Goal: Task Accomplishment & Management: Use online tool/utility

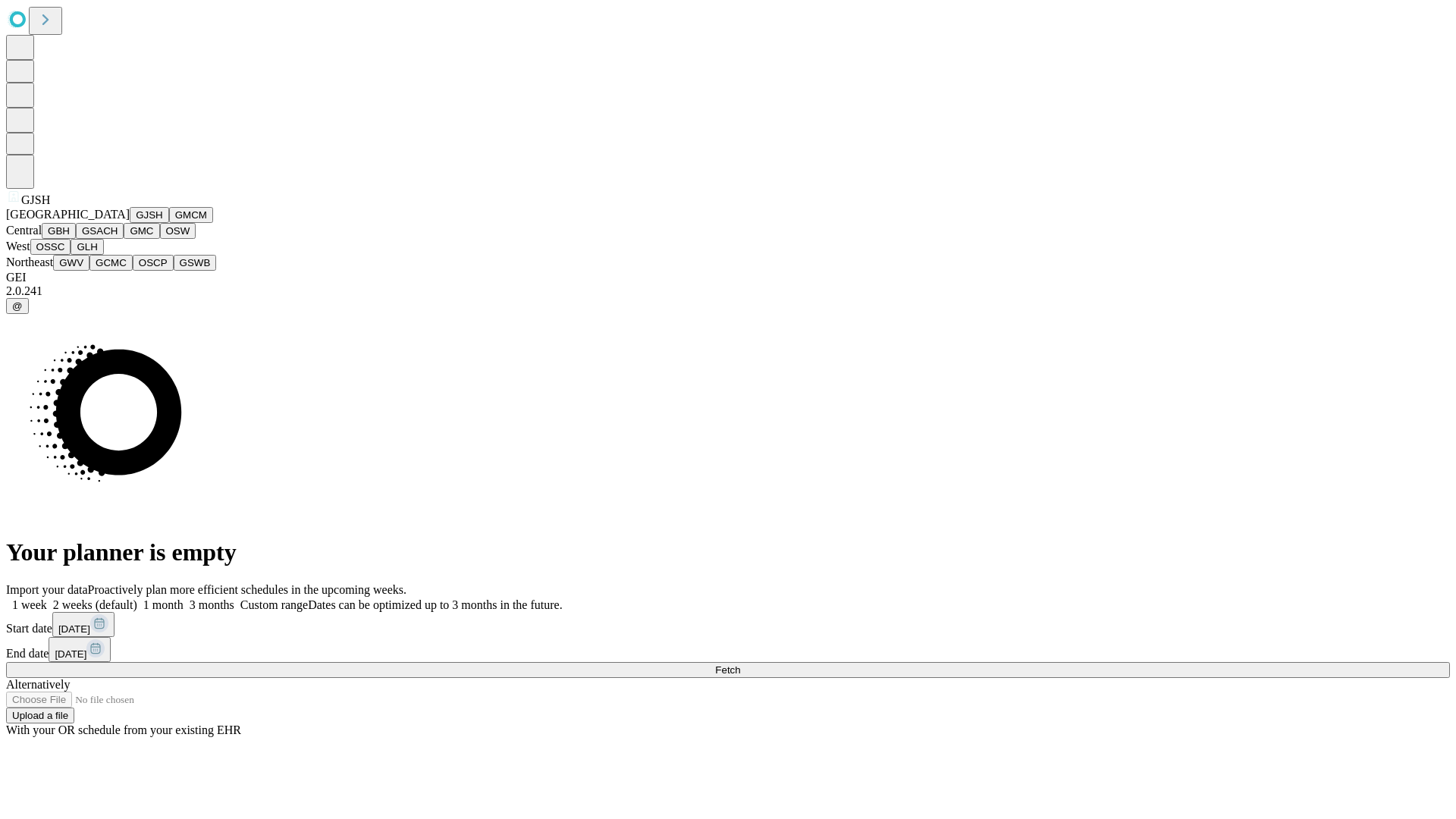
click at [129, 222] on button "GJSH" at bounding box center [149, 215] width 40 height 16
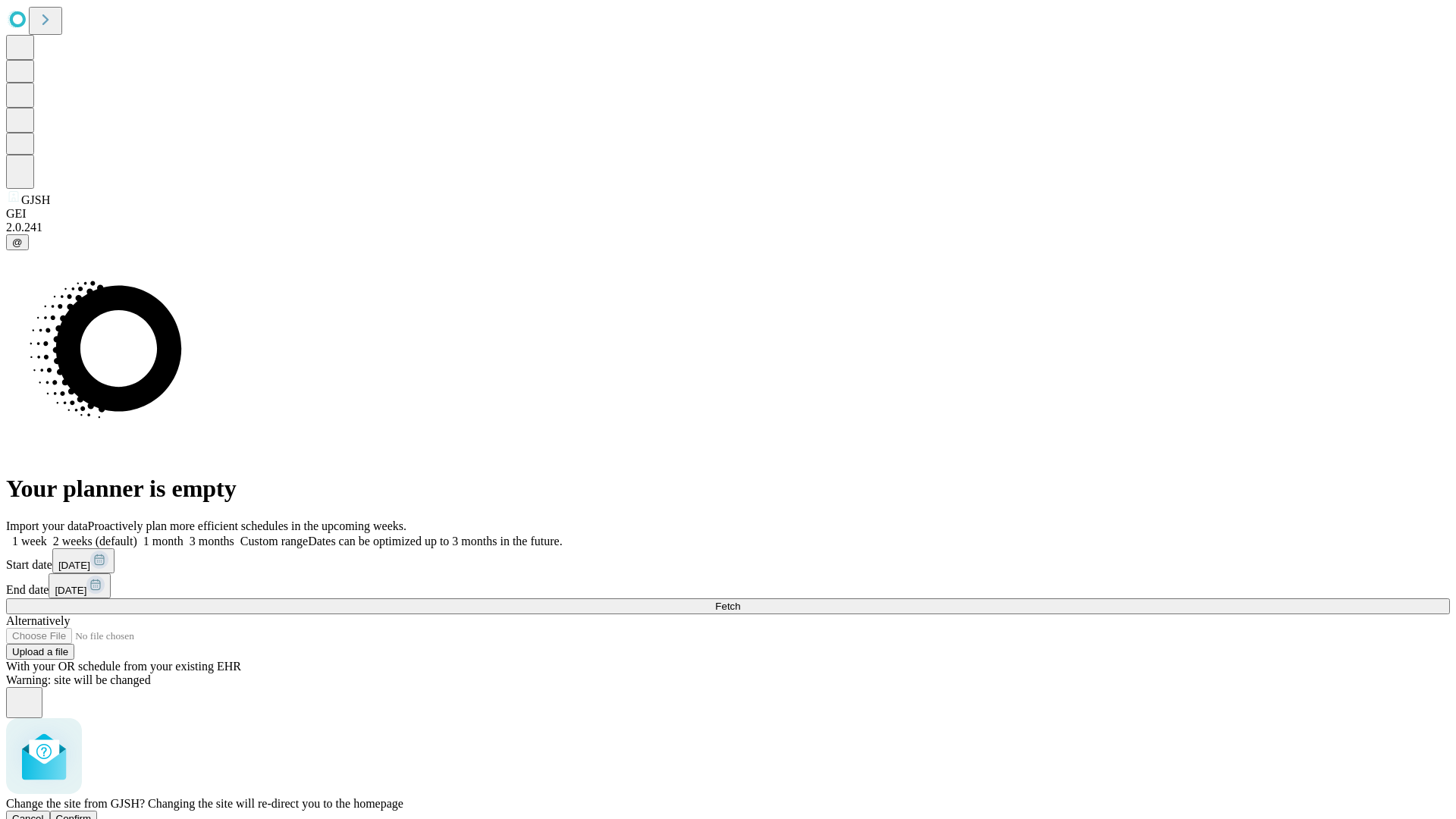
click at [91, 813] on span "Confirm" at bounding box center [74, 819] width 36 height 12
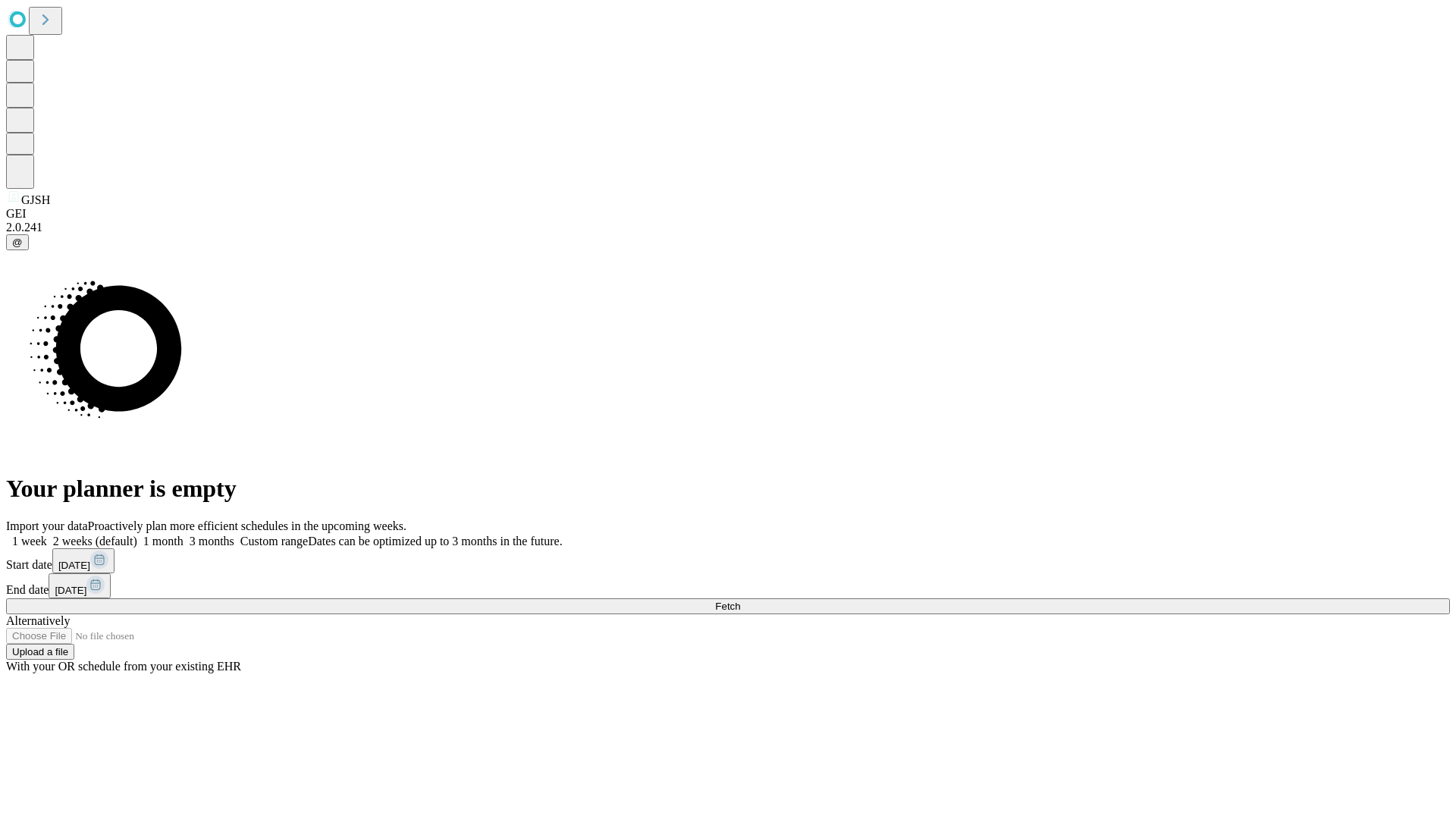
click at [137, 534] on label "2 weeks (default)" at bounding box center [91, 540] width 90 height 13
click at [740, 600] on span "Fetch" at bounding box center [728, 606] width 25 height 12
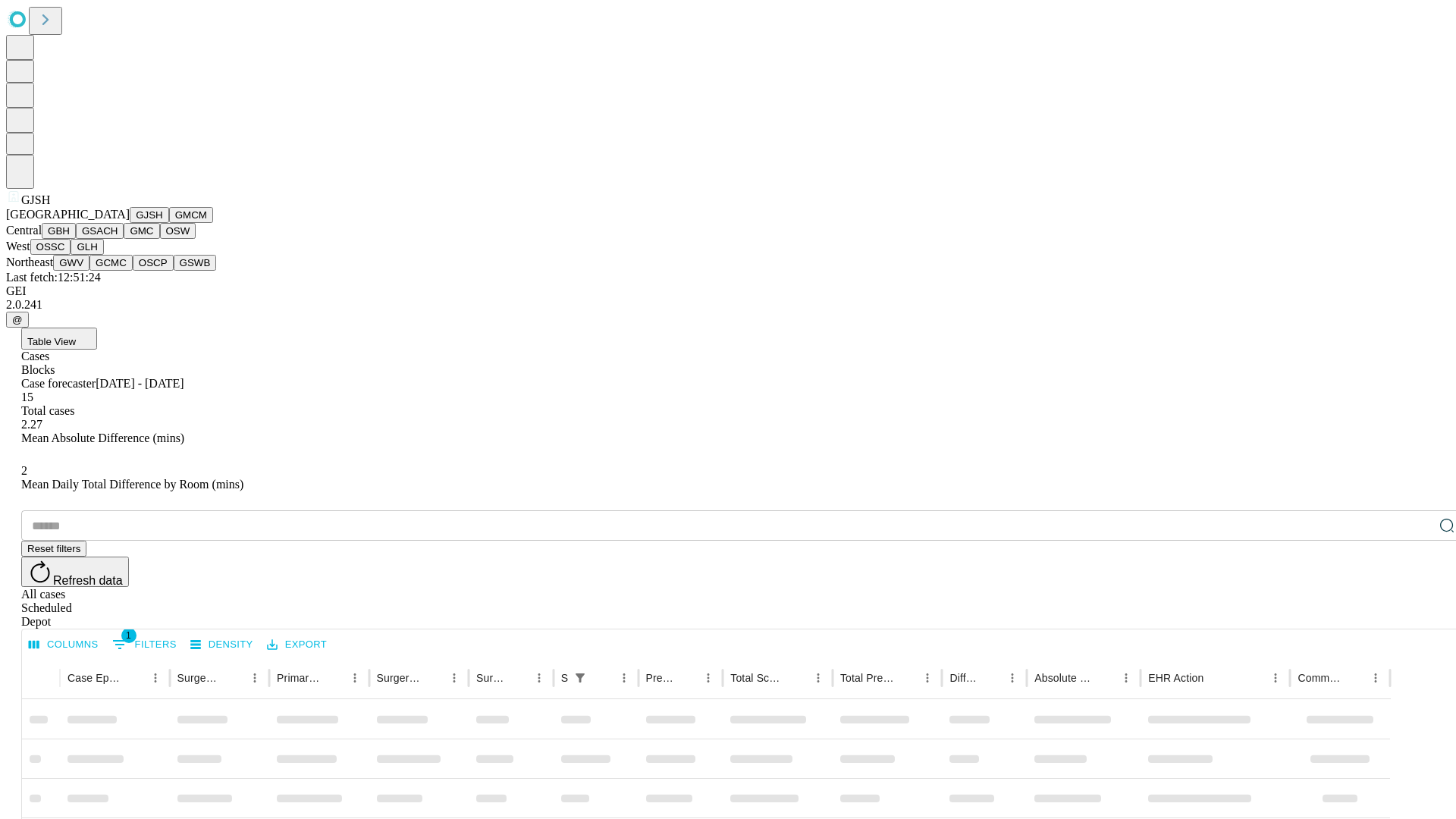
click at [169, 222] on button "GMCM" at bounding box center [190, 215] width 44 height 16
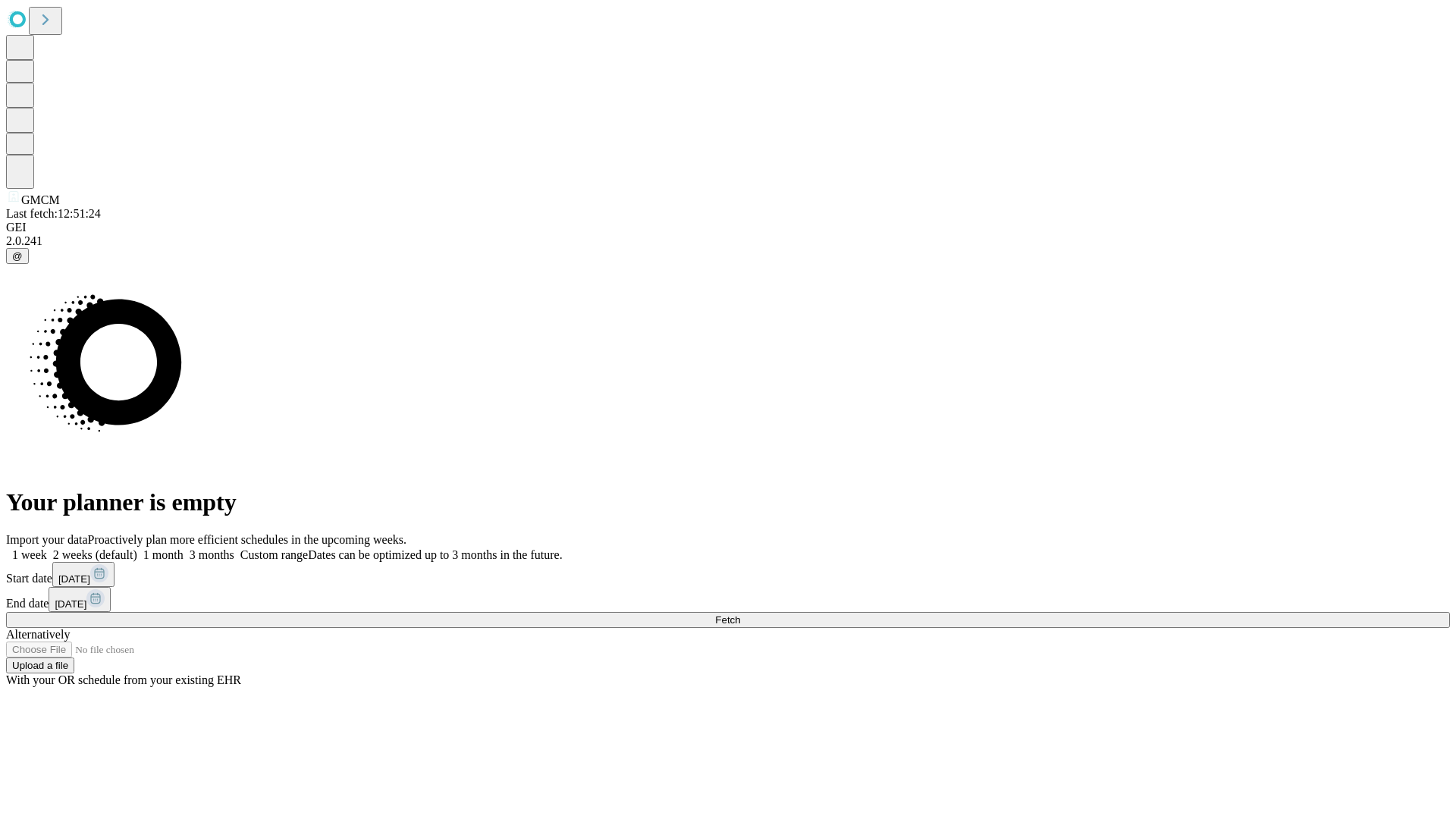
click at [137, 548] on label "2 weeks (default)" at bounding box center [91, 554] width 90 height 13
click at [740, 614] on span "Fetch" at bounding box center [728, 620] width 25 height 12
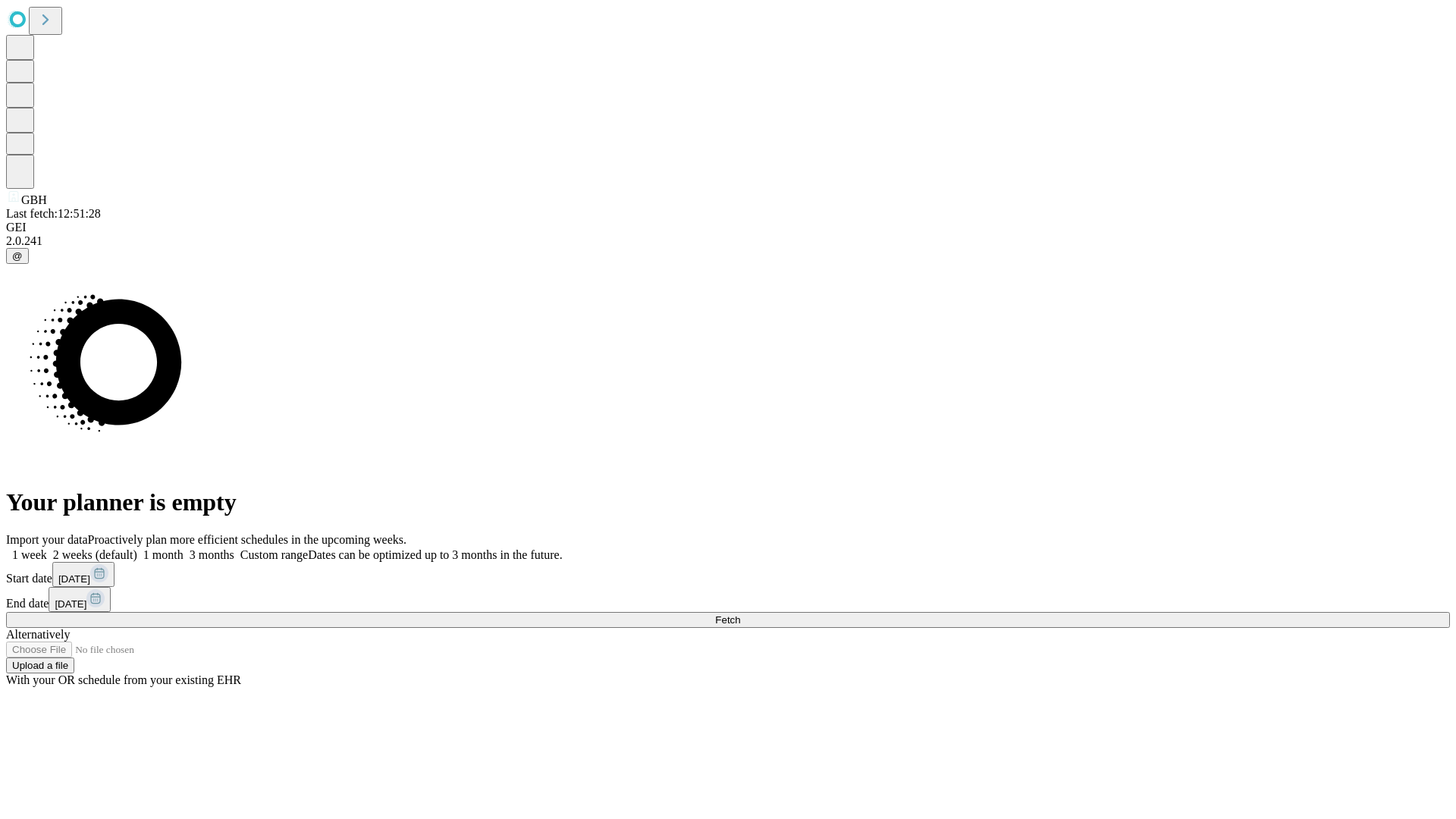
click at [740, 614] on span "Fetch" at bounding box center [728, 620] width 25 height 12
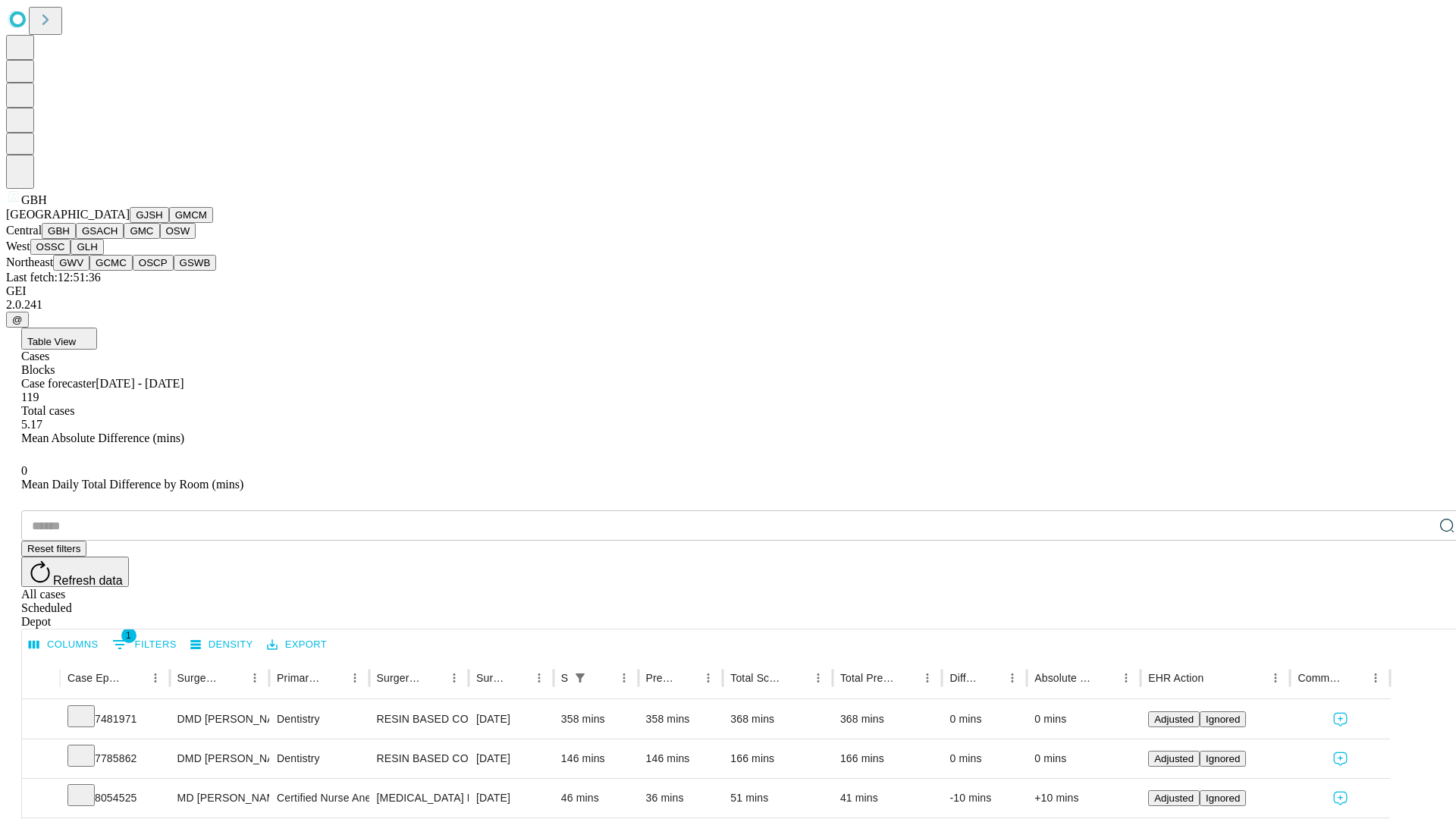
click at [118, 239] on button "GSACH" at bounding box center [99, 230] width 48 height 16
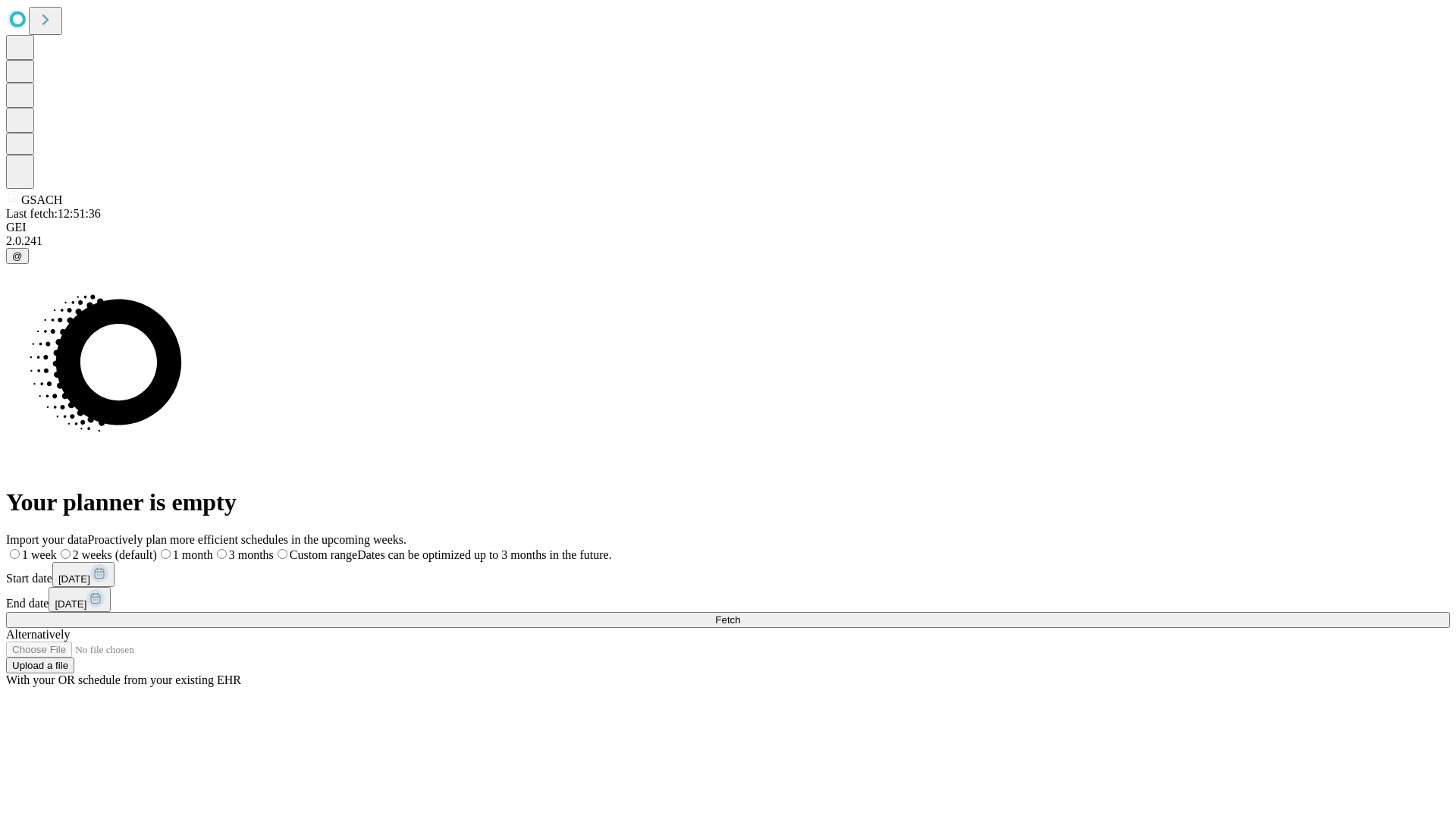
click at [740, 614] on span "Fetch" at bounding box center [728, 620] width 25 height 12
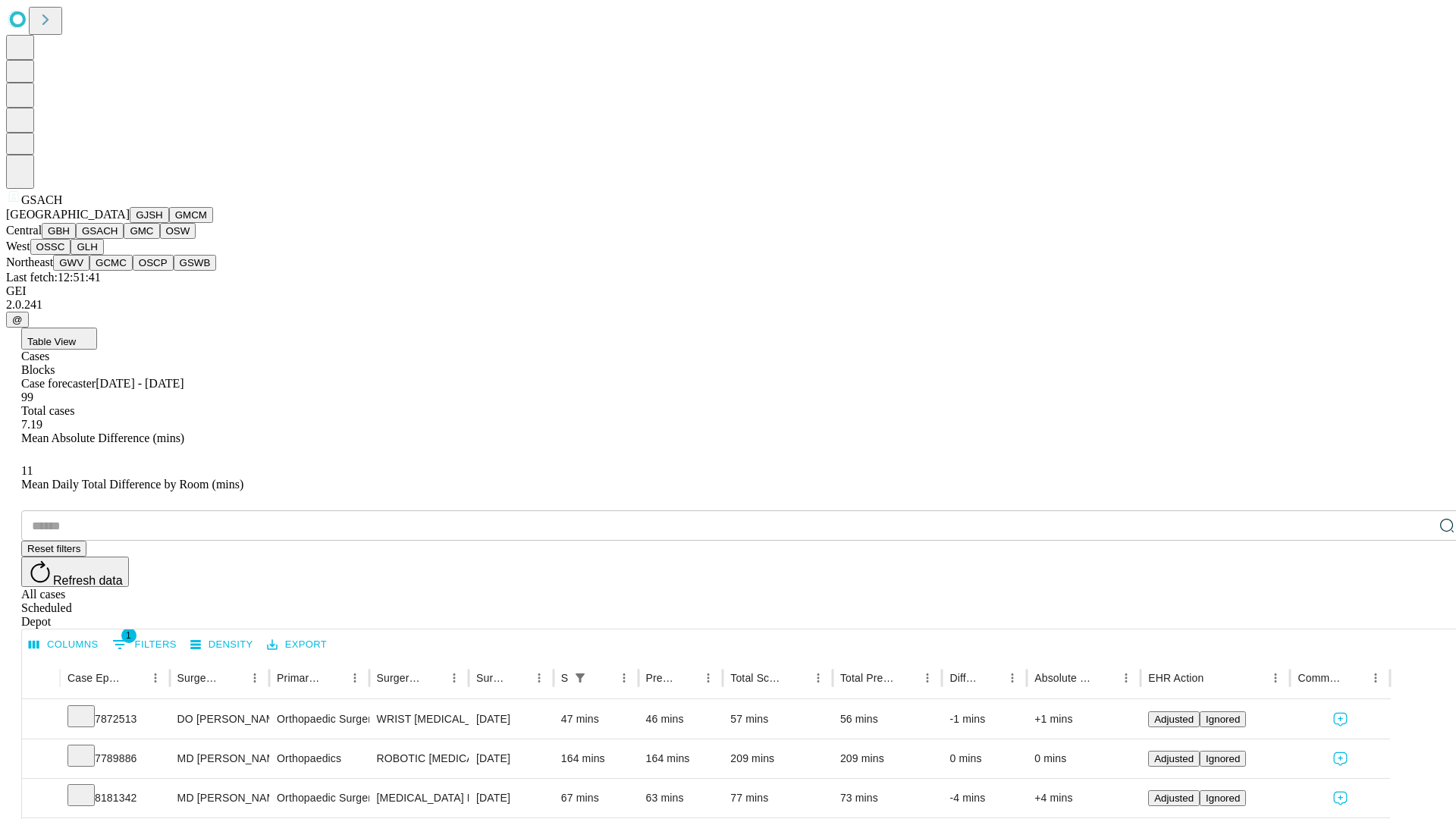
click at [123, 239] on button "GMC" at bounding box center [141, 230] width 36 height 16
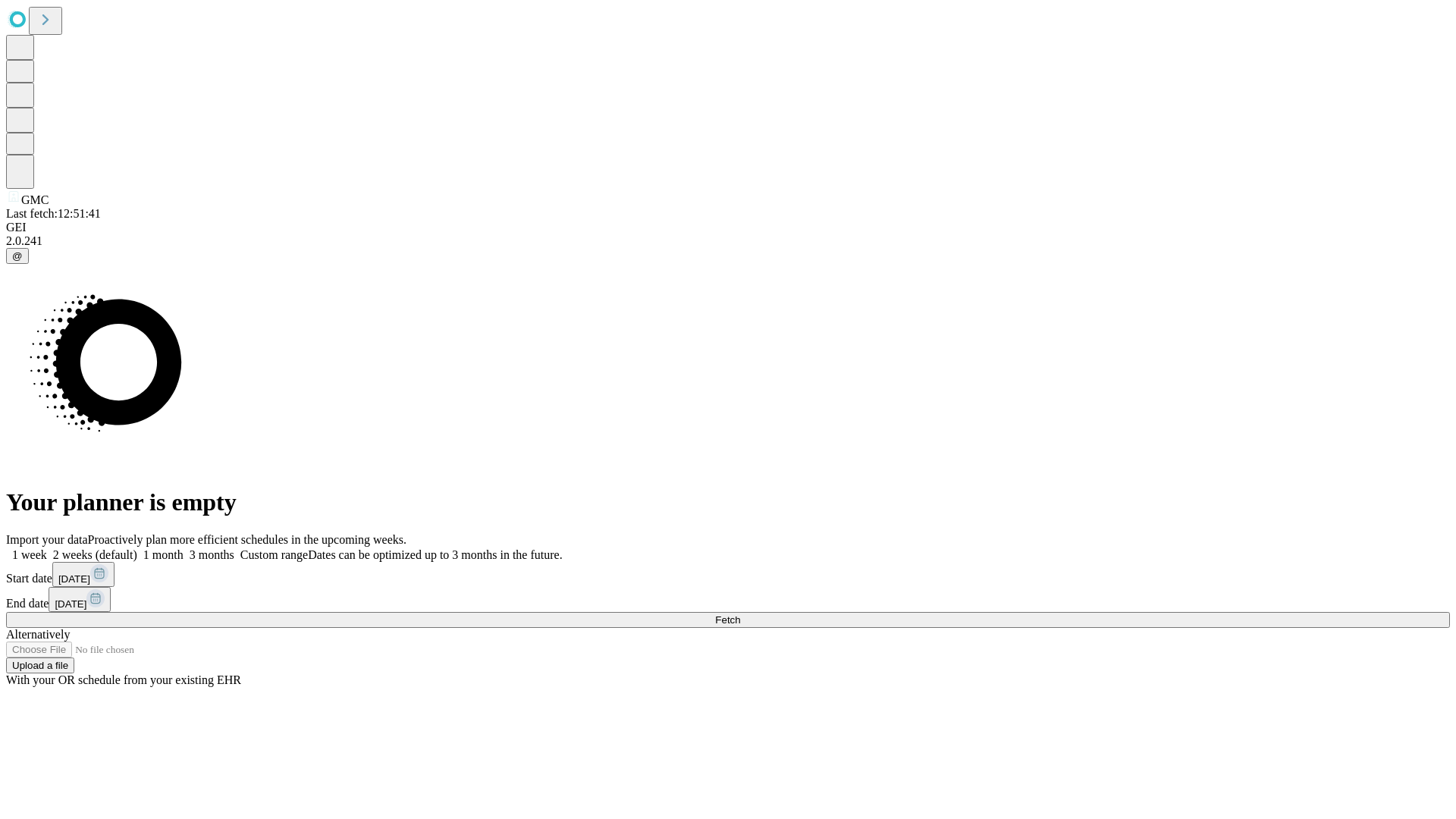
click at [137, 548] on label "2 weeks (default)" at bounding box center [91, 554] width 90 height 13
click at [740, 614] on span "Fetch" at bounding box center [728, 620] width 25 height 12
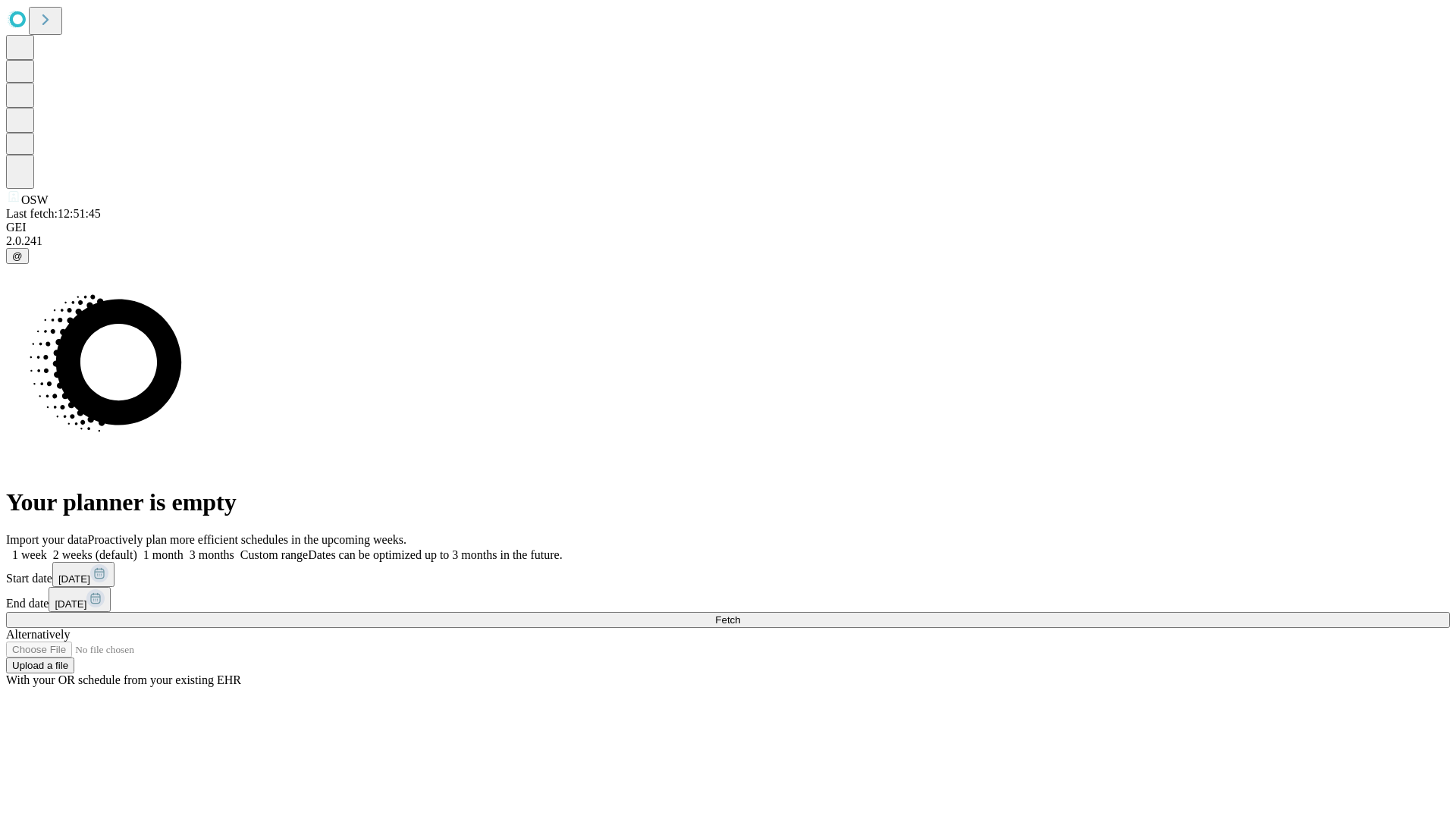
click at [137, 548] on label "2 weeks (default)" at bounding box center [91, 554] width 90 height 13
click at [740, 614] on span "Fetch" at bounding box center [728, 620] width 25 height 12
click at [137, 548] on label "2 weeks (default)" at bounding box center [91, 554] width 90 height 13
click at [740, 614] on span "Fetch" at bounding box center [728, 620] width 25 height 12
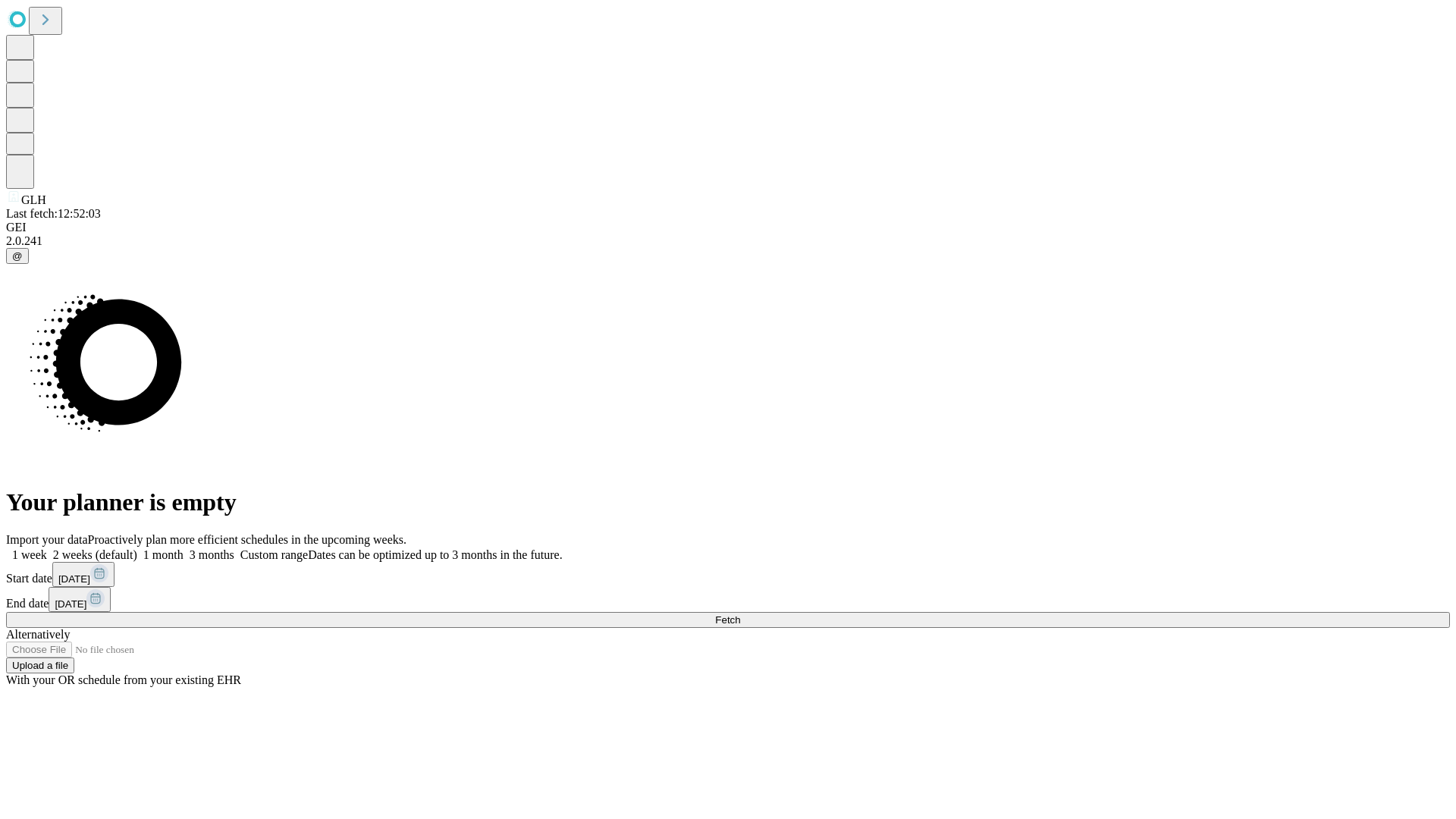
click at [137, 548] on label "2 weeks (default)" at bounding box center [91, 554] width 90 height 13
click at [740, 614] on span "Fetch" at bounding box center [728, 620] width 25 height 12
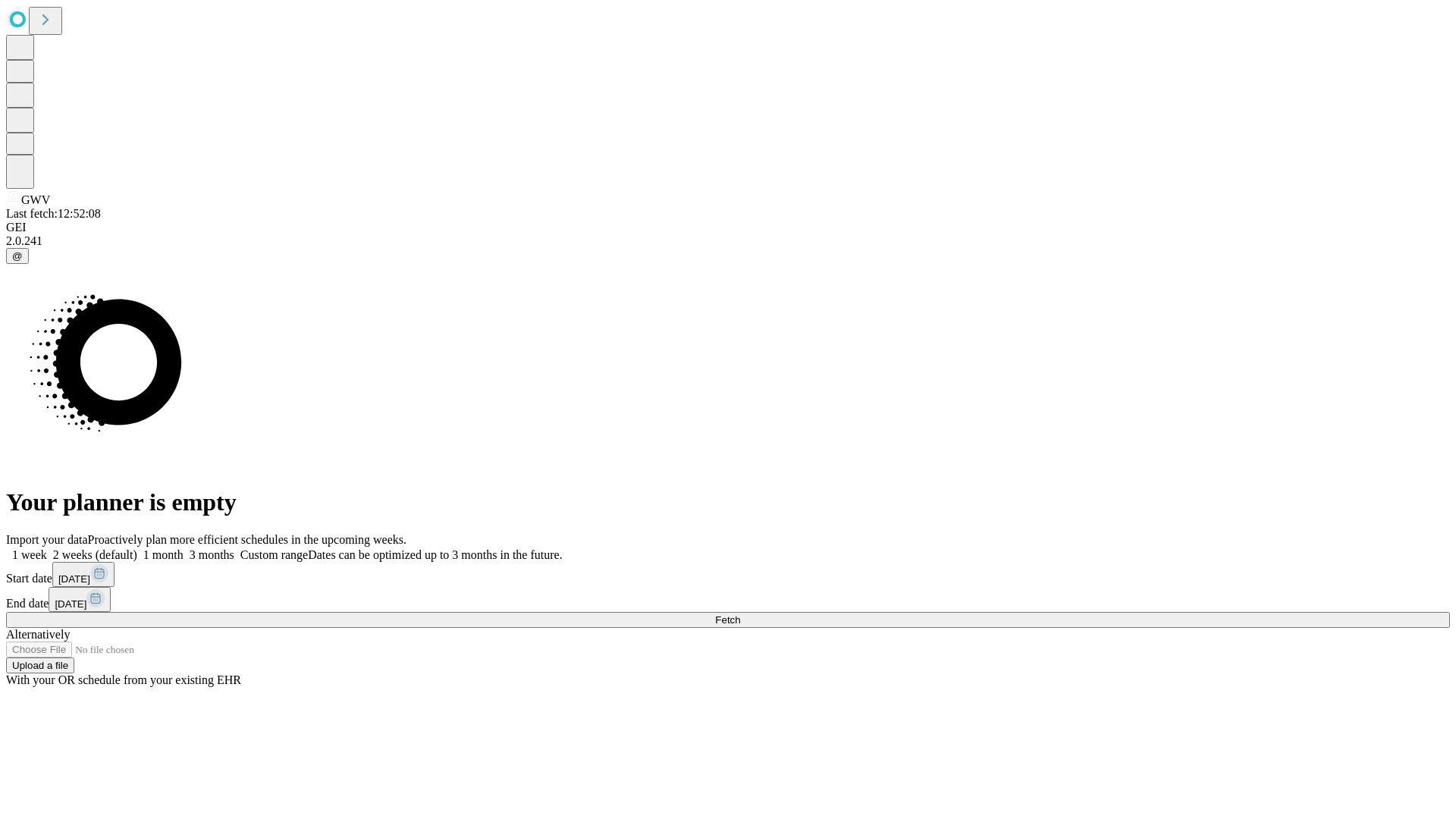
click at [137, 548] on label "2 weeks (default)" at bounding box center [91, 554] width 90 height 13
click at [740, 614] on span "Fetch" at bounding box center [728, 620] width 25 height 12
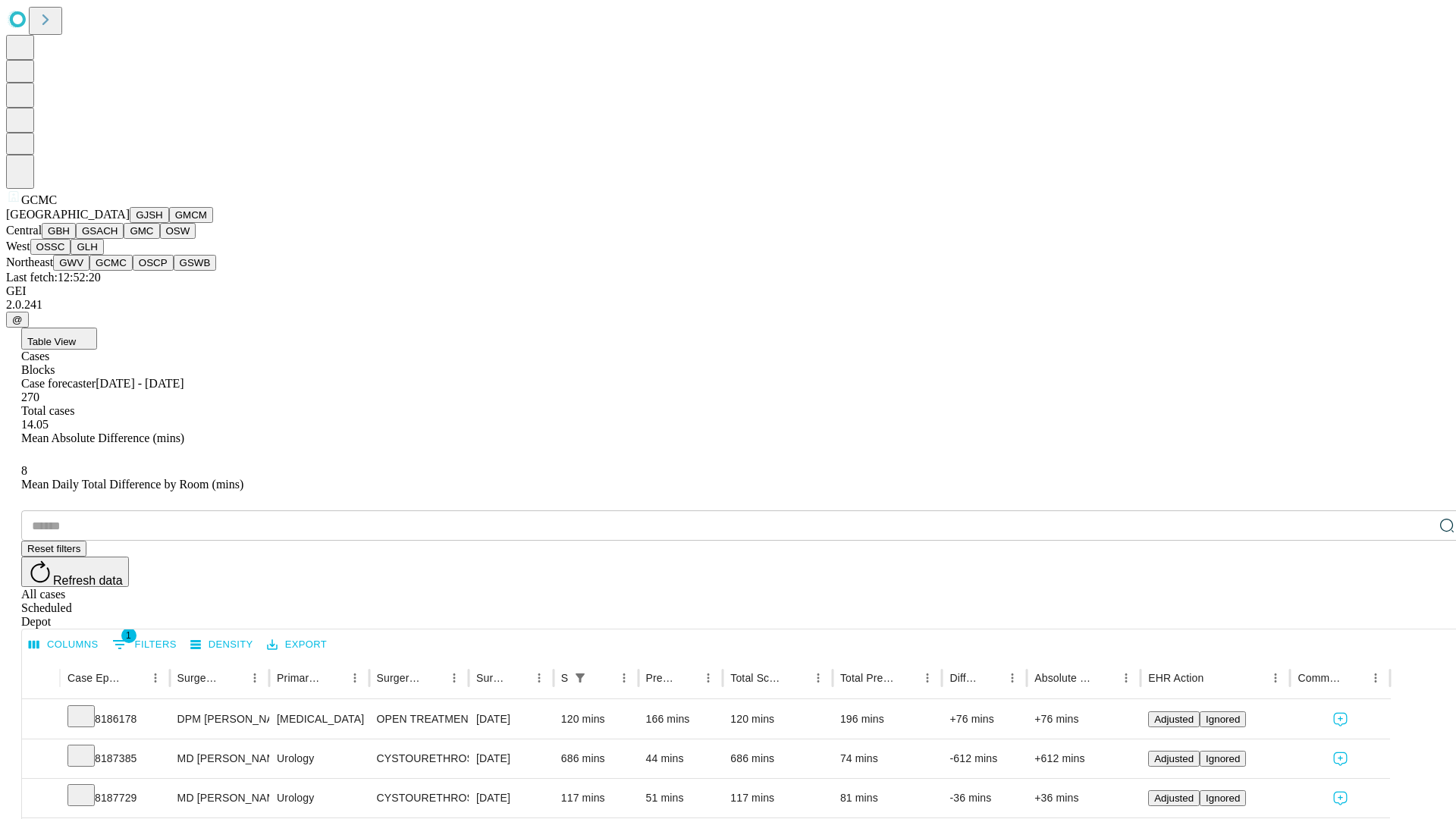
click at [133, 271] on button "OSCP" at bounding box center [153, 262] width 41 height 16
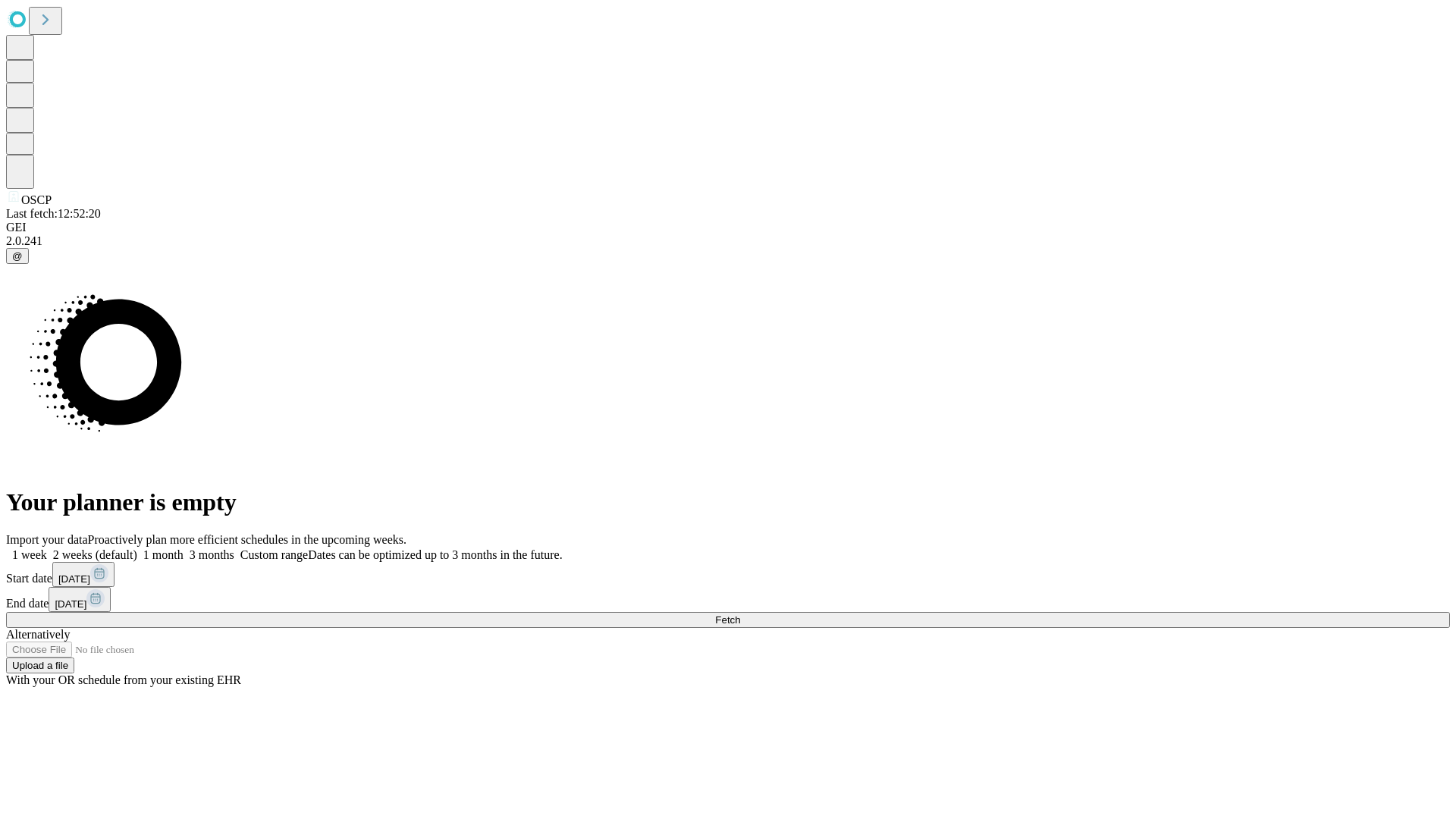
click at [137, 548] on label "2 weeks (default)" at bounding box center [91, 554] width 90 height 13
click at [740, 614] on span "Fetch" at bounding box center [728, 620] width 25 height 12
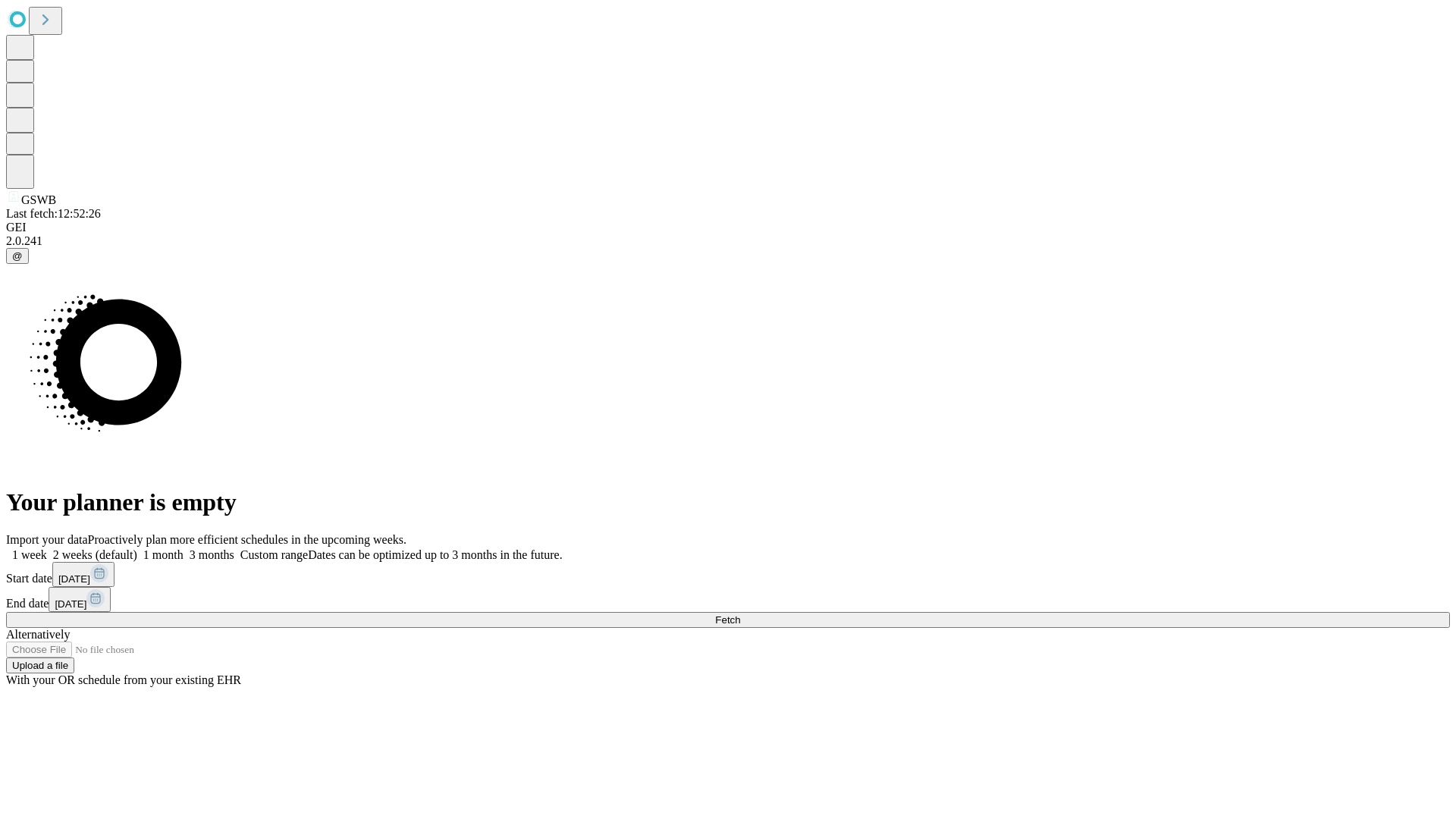
click at [137, 548] on label "2 weeks (default)" at bounding box center [91, 554] width 90 height 13
click at [740, 614] on span "Fetch" at bounding box center [728, 620] width 25 height 12
